Goal: Information Seeking & Learning: Learn about a topic

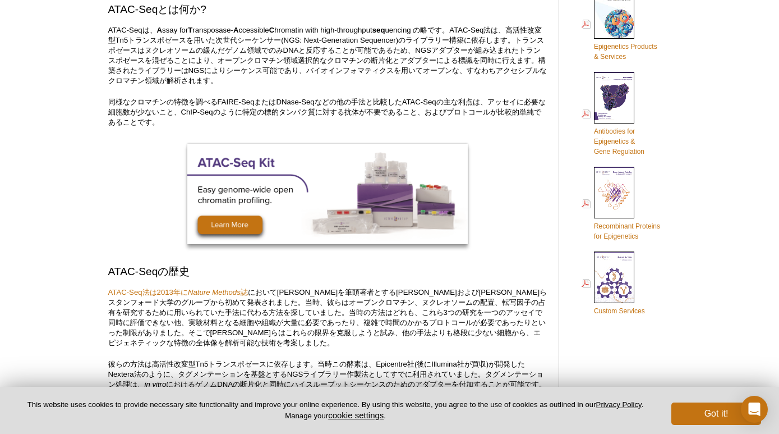
scroll to position [562, 0]
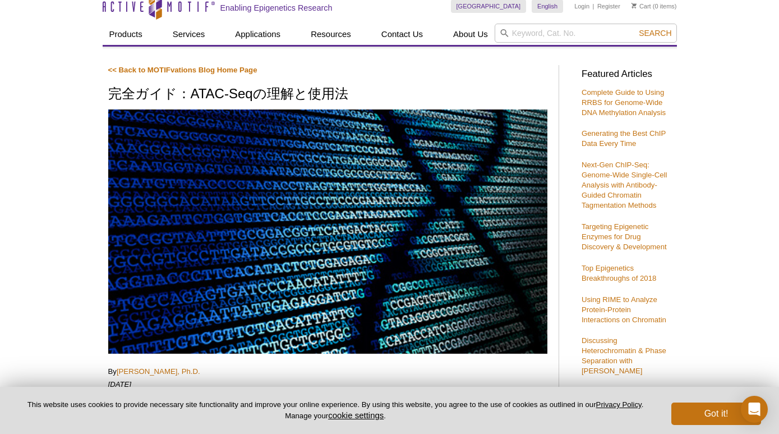
scroll to position [56, 0]
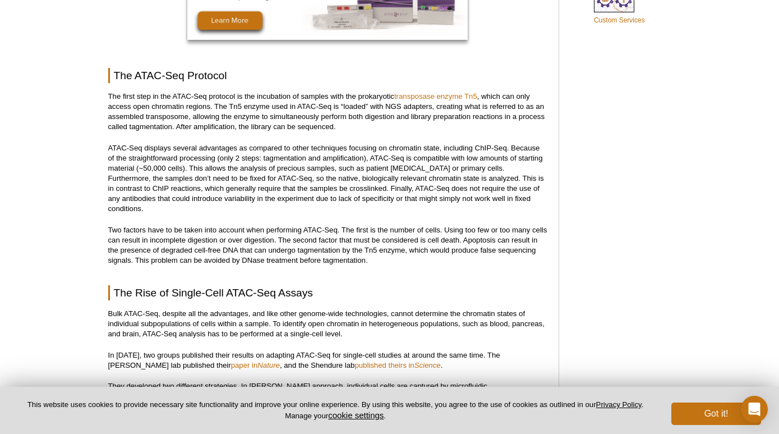
scroll to position [845, 0]
